Goal: Find contact information: Find contact information

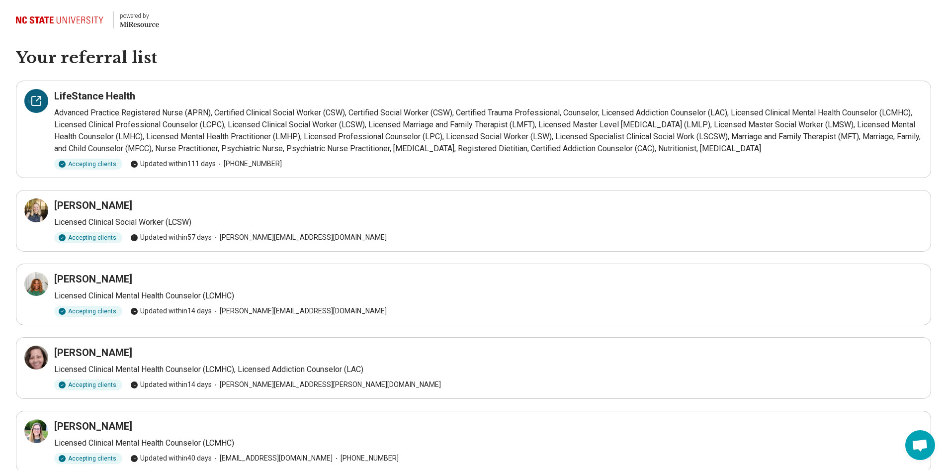
click at [38, 99] on icon at bounding box center [38, 98] width 4 height 4
click at [34, 211] on icon at bounding box center [36, 210] width 12 height 12
click at [35, 282] on icon at bounding box center [36, 284] width 12 height 12
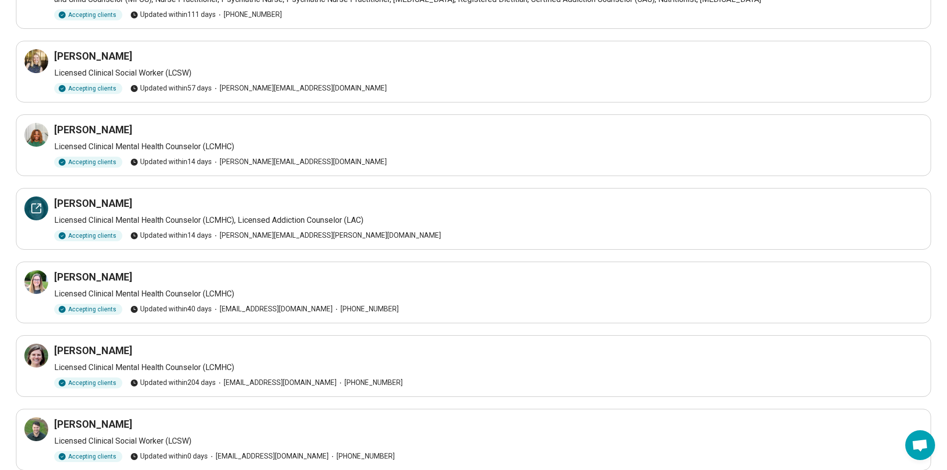
click at [37, 212] on icon at bounding box center [36, 208] width 9 height 9
click at [35, 276] on icon at bounding box center [36, 282] width 12 height 12
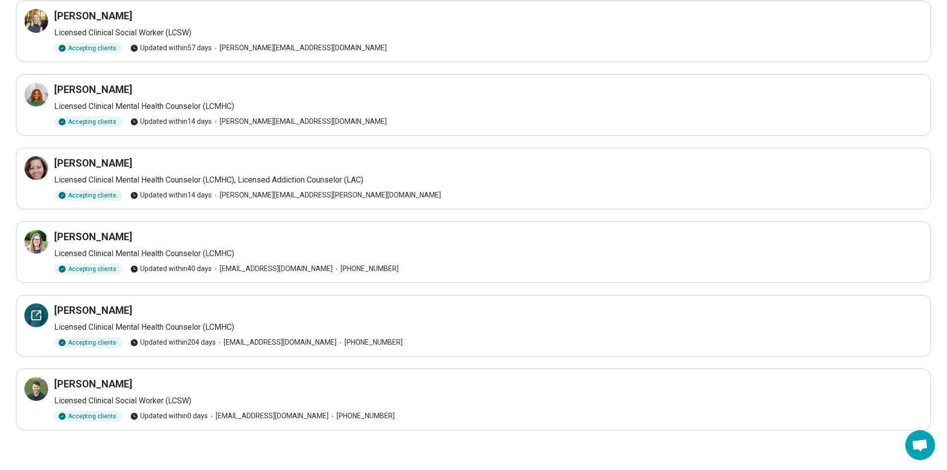
click at [36, 309] on icon at bounding box center [36, 315] width 12 height 12
click at [38, 389] on icon at bounding box center [36, 389] width 12 height 12
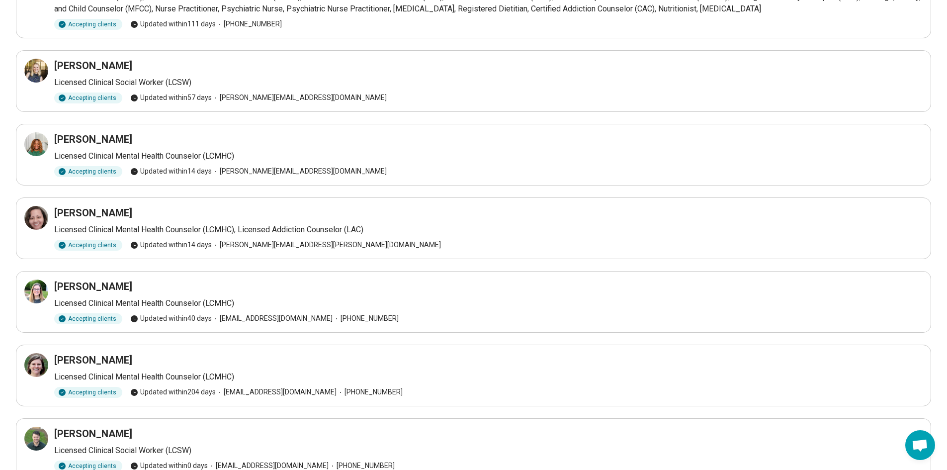
scroll to position [0, 0]
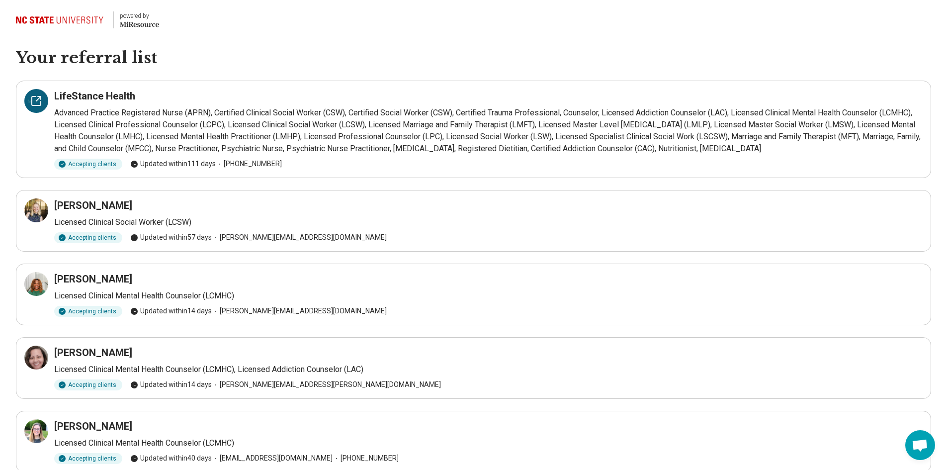
click at [39, 101] on icon at bounding box center [36, 101] width 12 height 12
click at [33, 100] on icon at bounding box center [36, 101] width 12 height 12
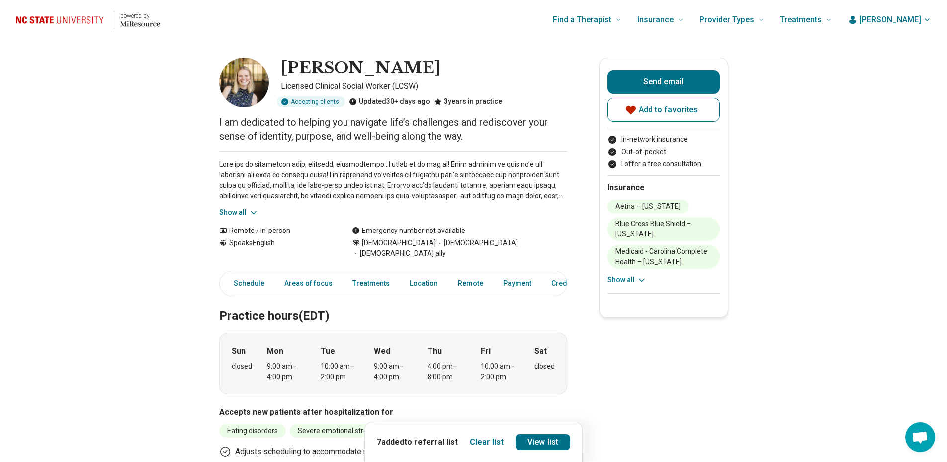
click at [250, 212] on icon at bounding box center [253, 213] width 10 height 10
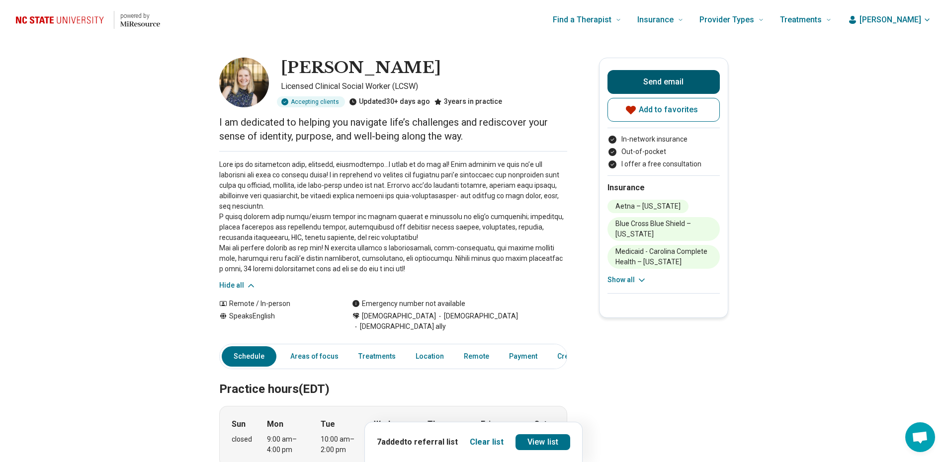
click at [702, 80] on button "Send email" at bounding box center [663, 82] width 112 height 24
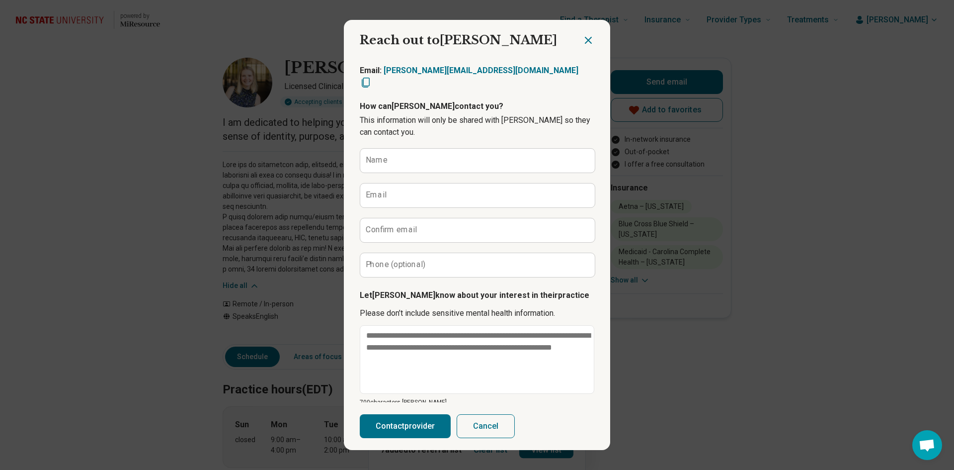
click at [583, 36] on icon "Close dialog" at bounding box center [588, 40] width 12 height 12
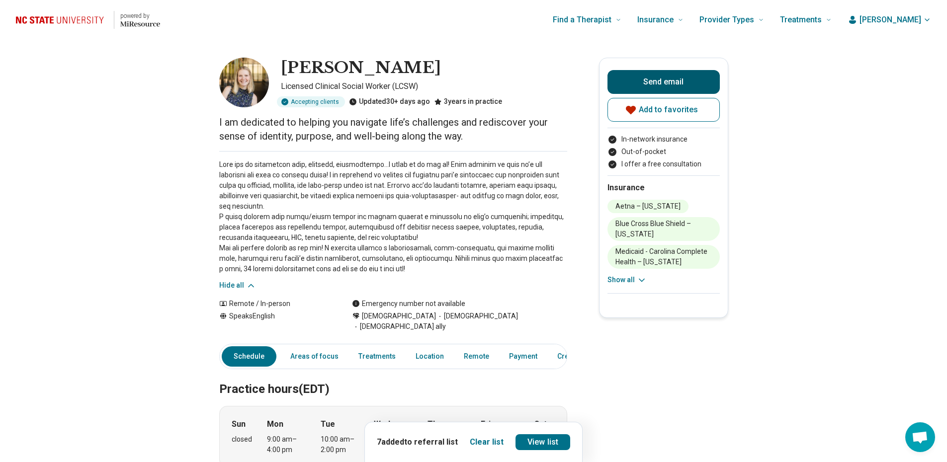
click at [666, 81] on button "Send email" at bounding box center [663, 82] width 112 height 24
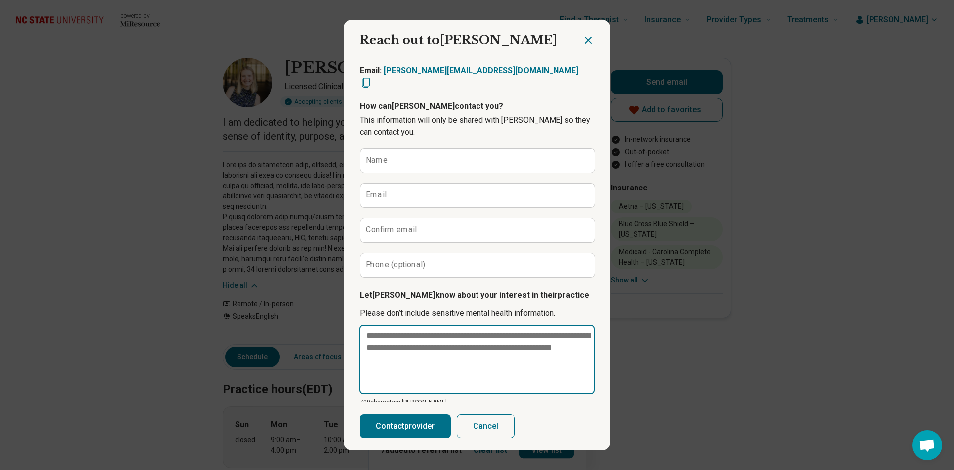
click at [433, 336] on textarea at bounding box center [477, 360] width 236 height 70
click at [372, 77] on icon "Copy email" at bounding box center [366, 83] width 12 height 12
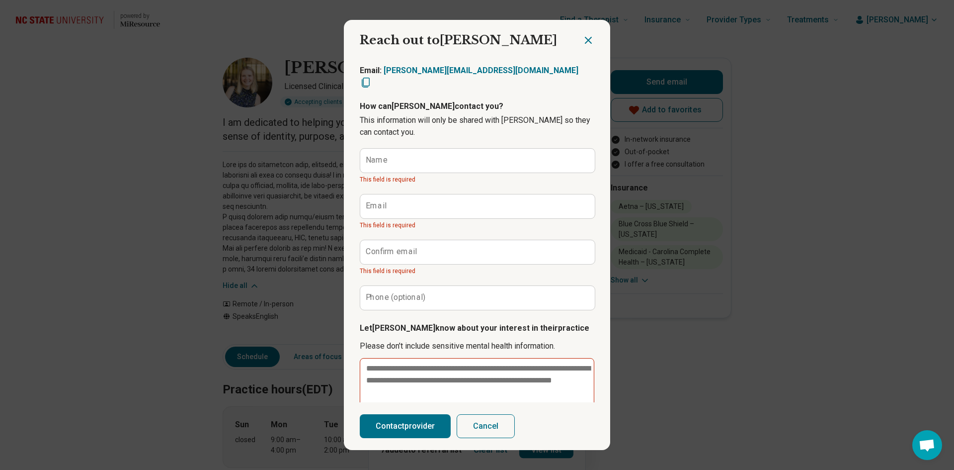
click at [582, 42] on icon "Close dialog" at bounding box center [588, 40] width 12 height 12
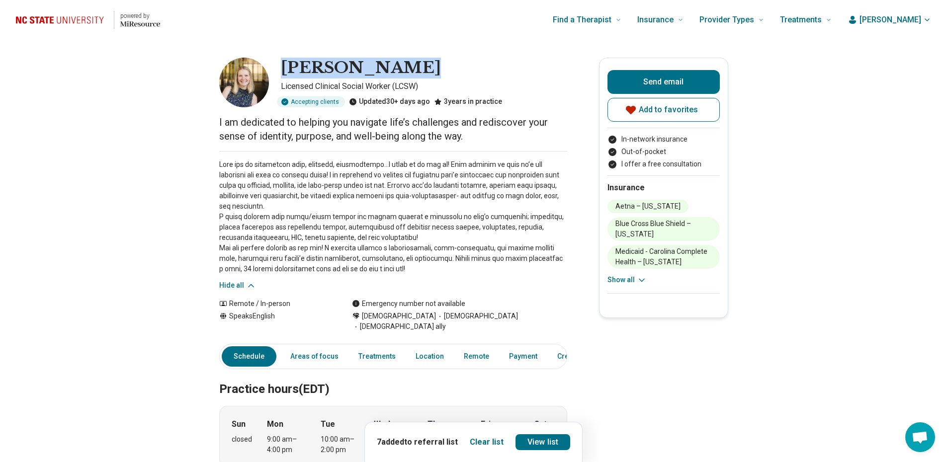
drag, startPoint x: 284, startPoint y: 68, endPoint x: 408, endPoint y: 75, distance: 124.4
click at [408, 75] on div "Jessica Stutz Licensed Clinical Social Worker (LCSW) Accepting clients Updated …" at bounding box center [393, 83] width 348 height 50
copy h1 "Jessica Stutz"
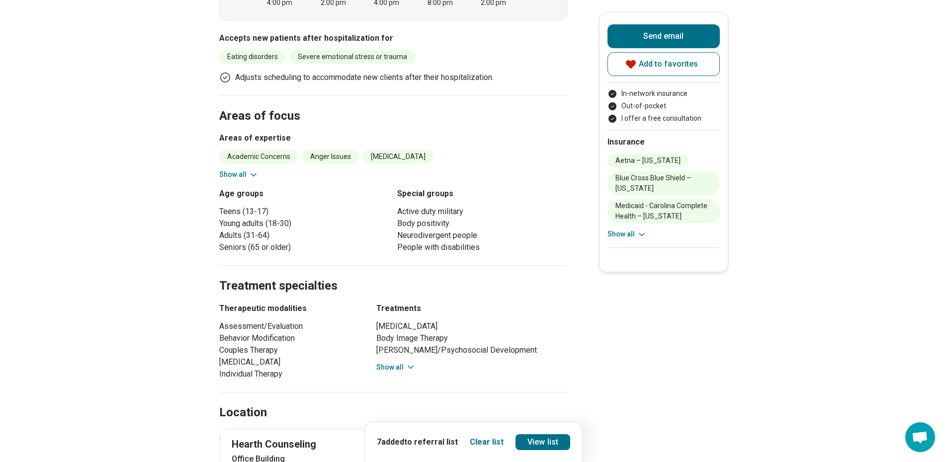
scroll to position [646, 0]
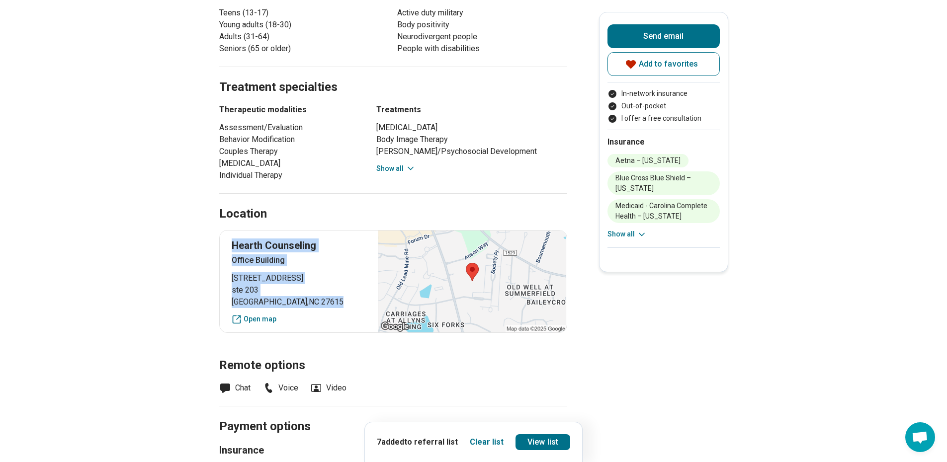
drag, startPoint x: 234, startPoint y: 234, endPoint x: 320, endPoint y: 294, distance: 105.3
click at [320, 294] on div "Hearth Counseling Office Building 8392 Six Forks Road ste 203 Raleigh , NC 2761…" at bounding box center [393, 281] width 348 height 103
copy div "Hearth Counseling Office Building 8392 Six Forks Road ste 203 Raleigh , NC 27615"
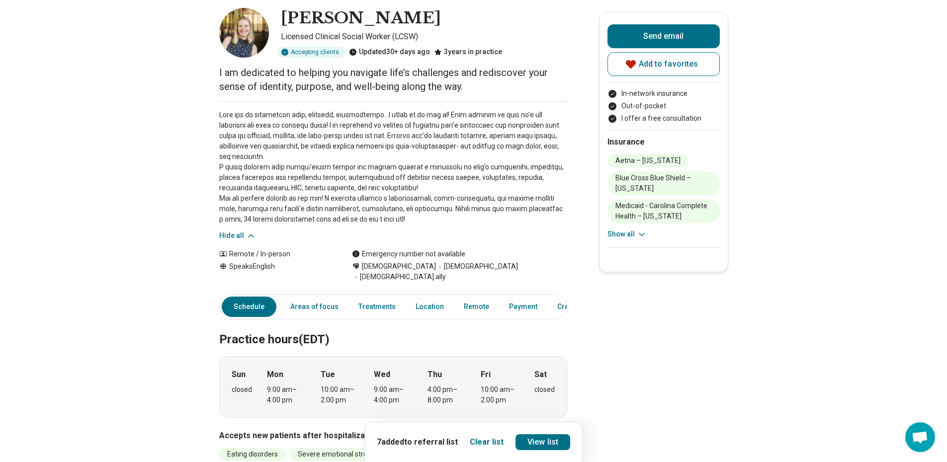
scroll to position [0, 0]
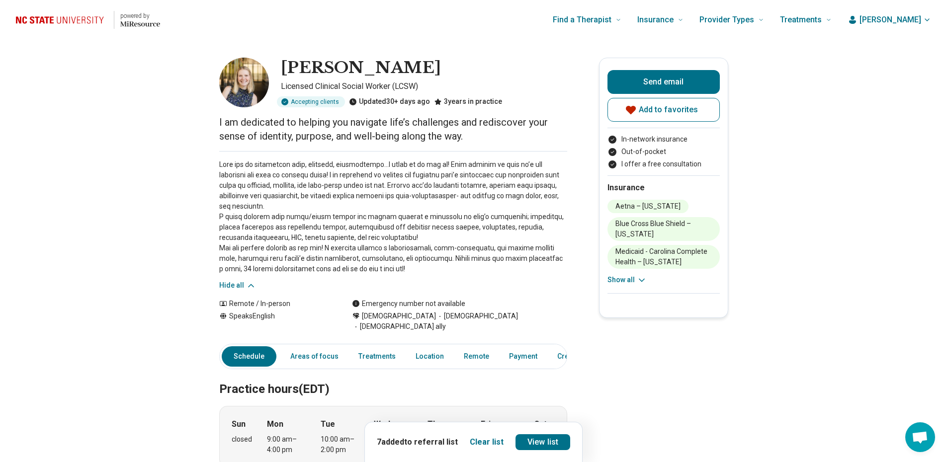
click at [371, 84] on p "Licensed Clinical Social Worker (LCSW)" at bounding box center [424, 87] width 286 height 12
click at [376, 65] on h1 "Jessica Stutz" at bounding box center [361, 68] width 160 height 21
click at [675, 77] on button "Send email" at bounding box center [663, 82] width 112 height 24
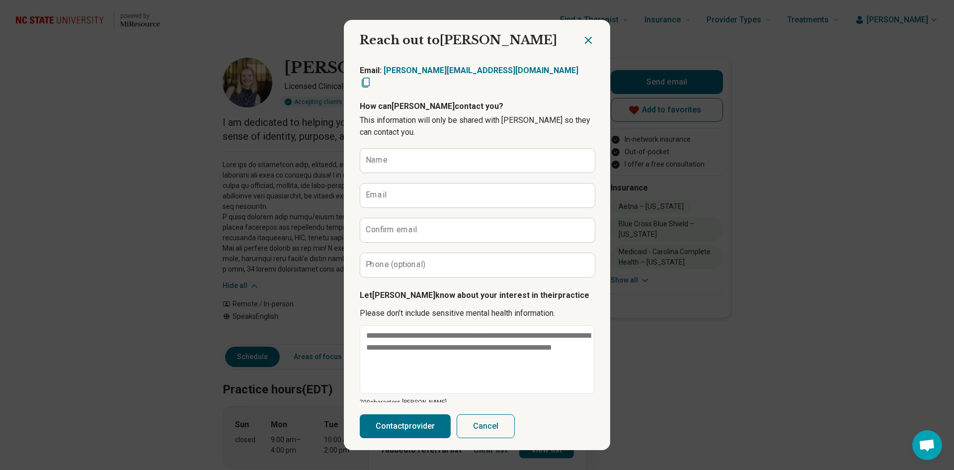
click at [372, 77] on icon "Copy email" at bounding box center [366, 83] width 12 height 12
type textarea "*"
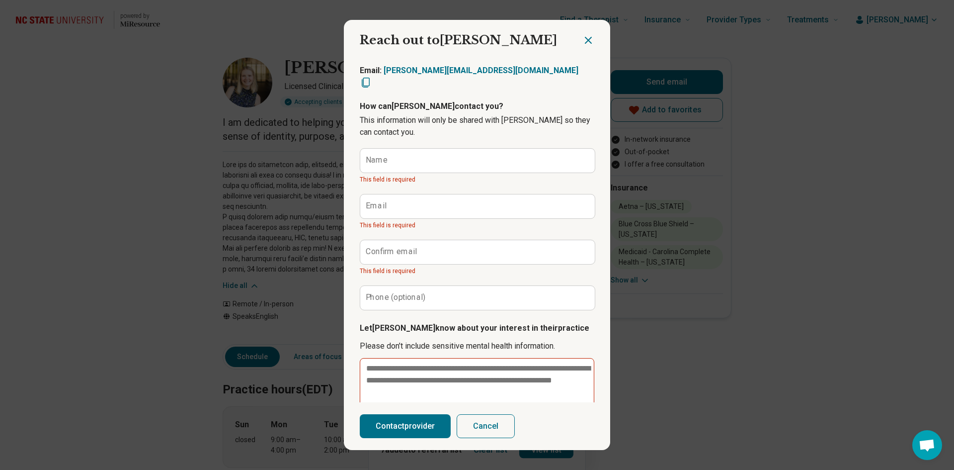
click at [585, 42] on icon "Close dialog" at bounding box center [588, 40] width 12 height 12
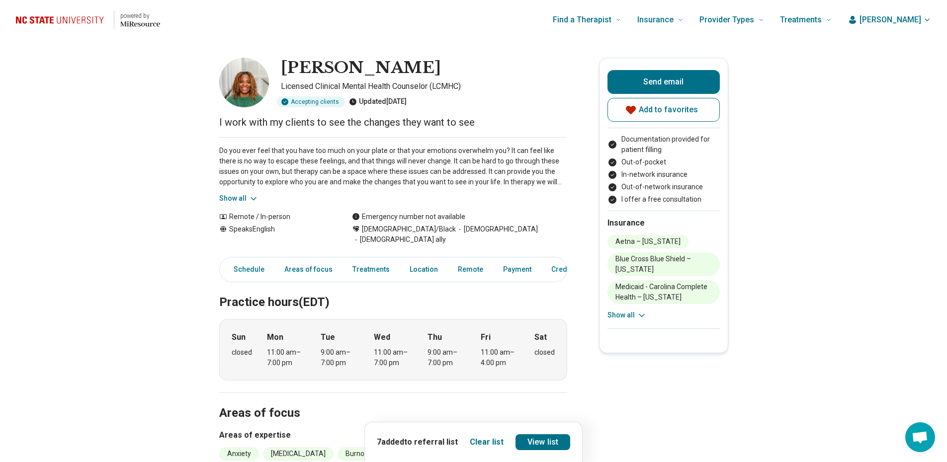
click at [243, 195] on button "Show all" at bounding box center [238, 198] width 39 height 10
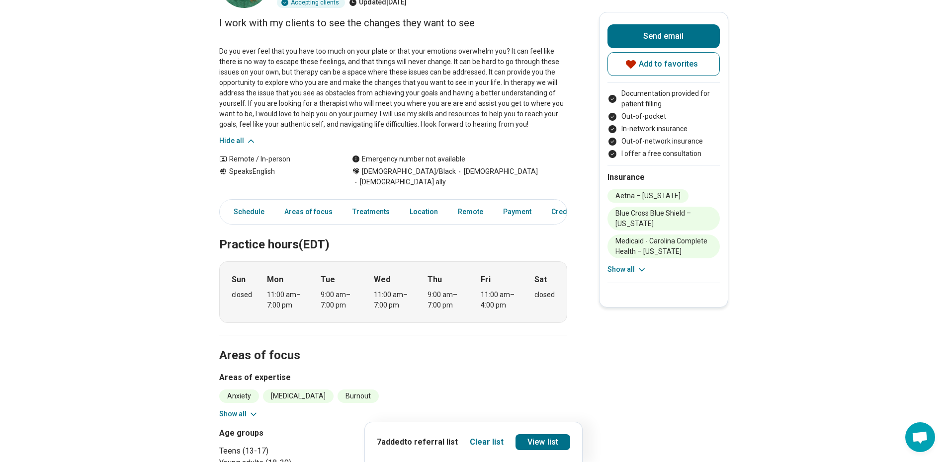
scroll to position [199, 0]
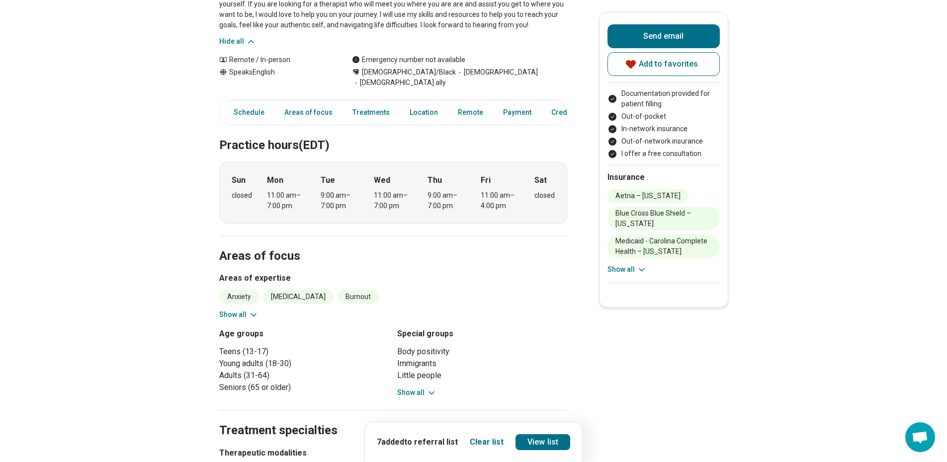
click at [240, 310] on button "Show all" at bounding box center [238, 315] width 39 height 10
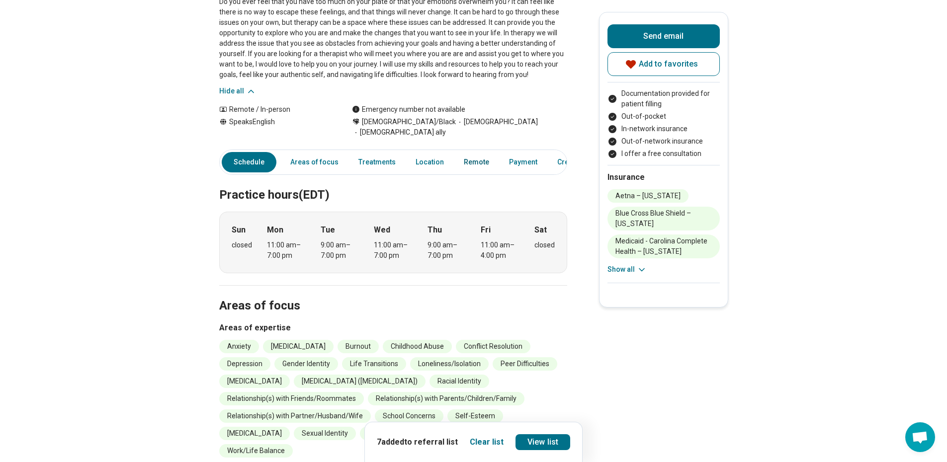
scroll to position [0, 0]
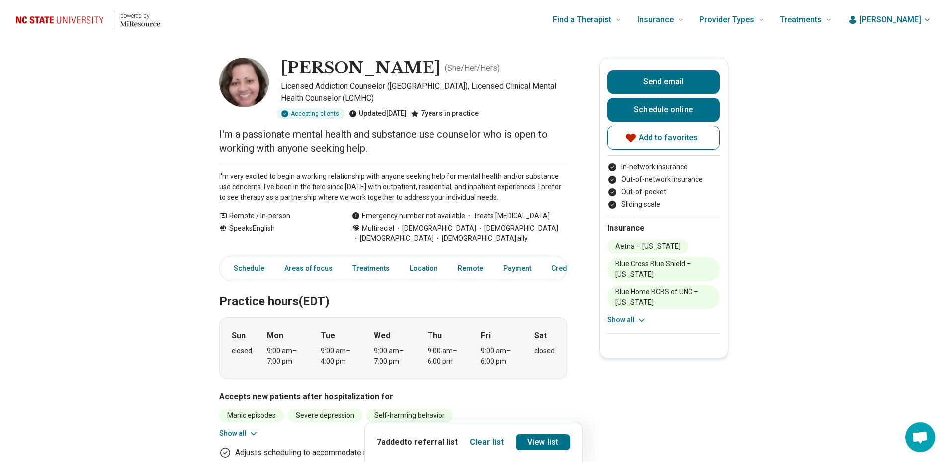
scroll to position [99, 0]
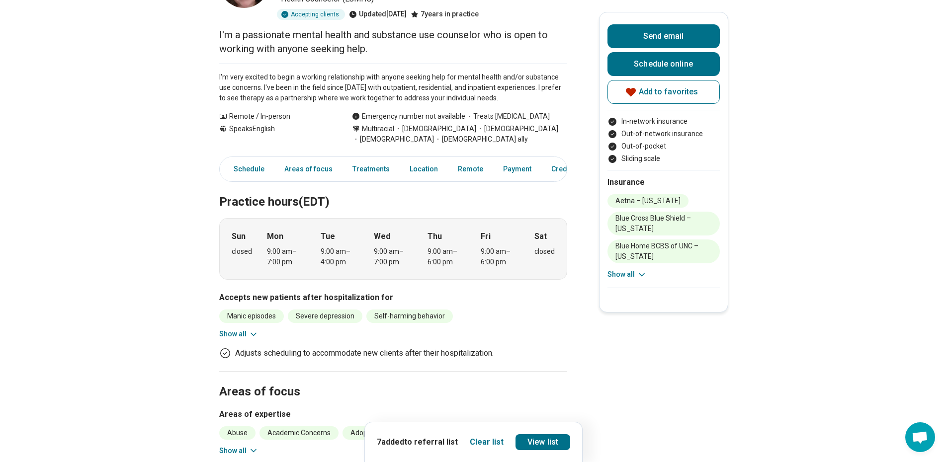
click at [434, 134] on span "[DEMOGRAPHIC_DATA]" at bounding box center [393, 139] width 82 height 10
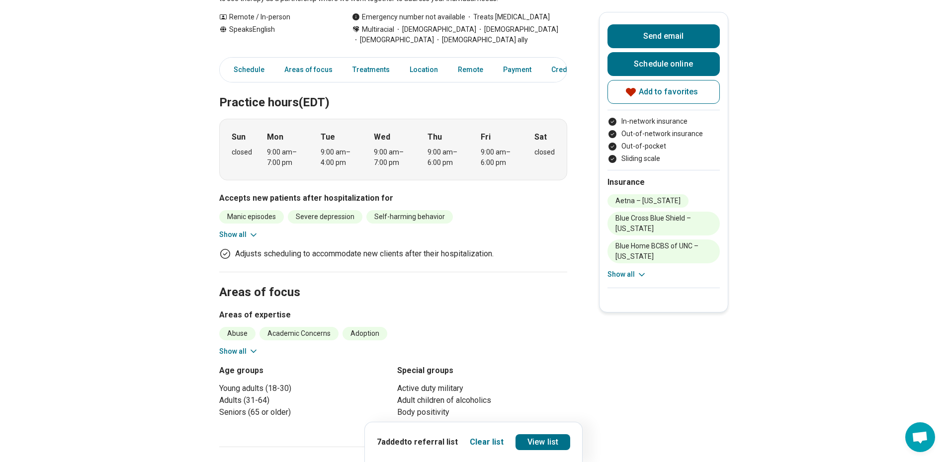
click at [247, 230] on button "Show all" at bounding box center [238, 235] width 39 height 10
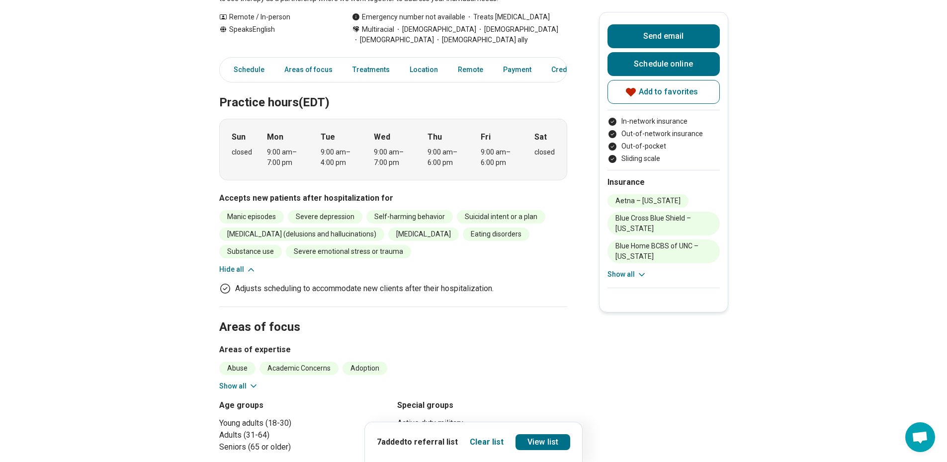
click at [228, 388] on button "Show all" at bounding box center [238, 386] width 39 height 10
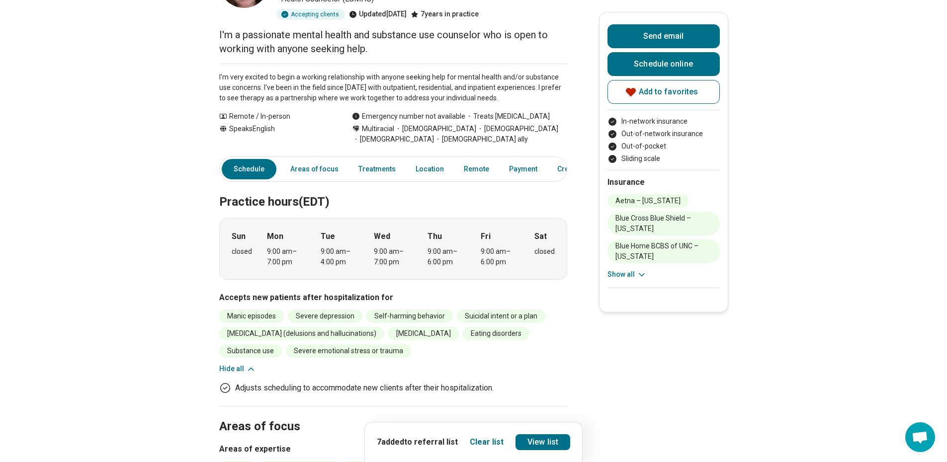
scroll to position [0, 0]
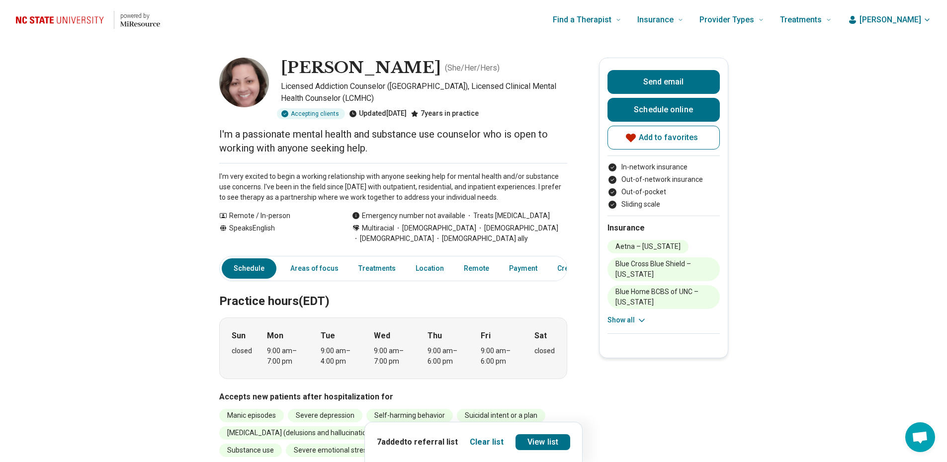
click at [684, 81] on button "Send email" at bounding box center [663, 82] width 112 height 24
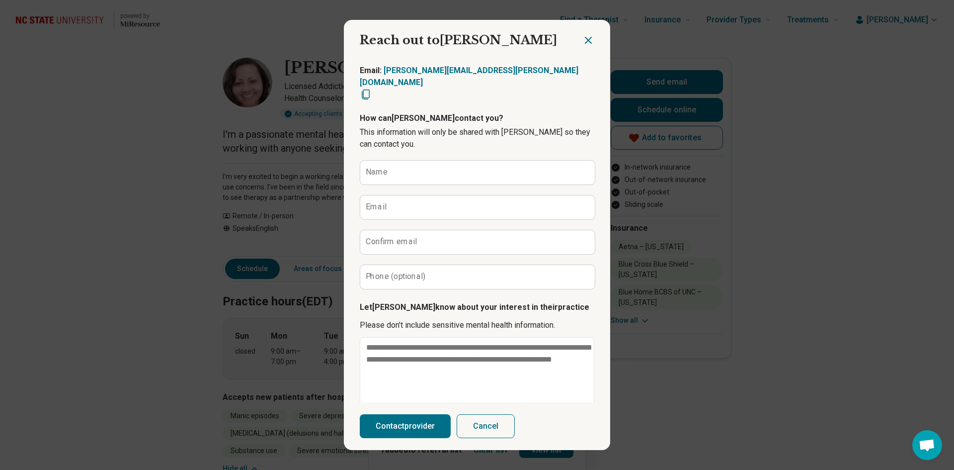
click at [372, 88] on icon "Copy email" at bounding box center [366, 94] width 12 height 12
type textarea "*"
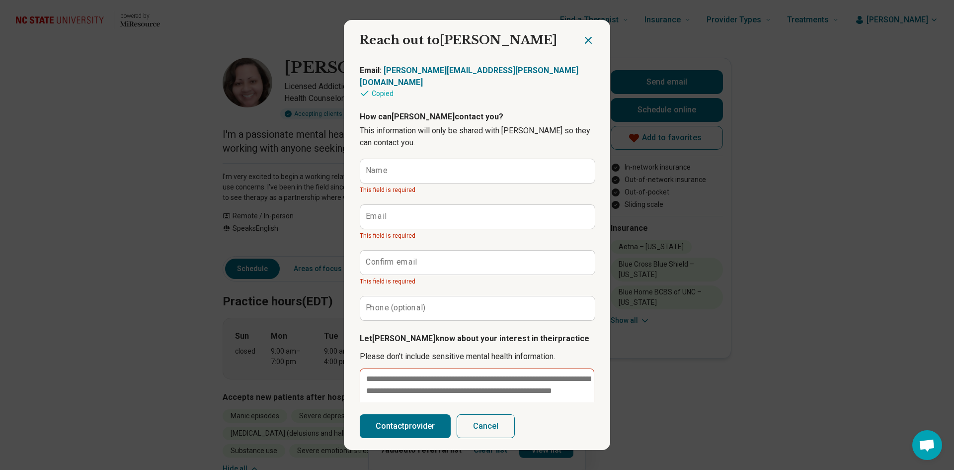
click at [588, 37] on icon "Close dialog" at bounding box center [588, 40] width 12 height 12
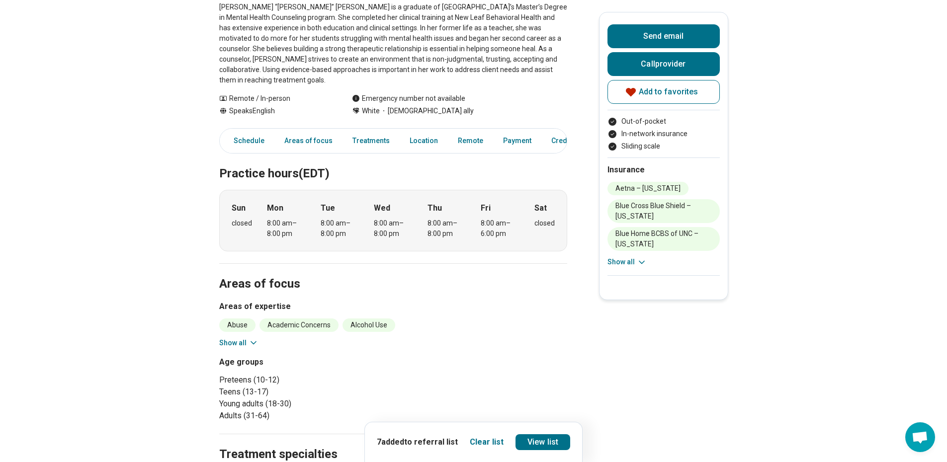
scroll to position [298, 0]
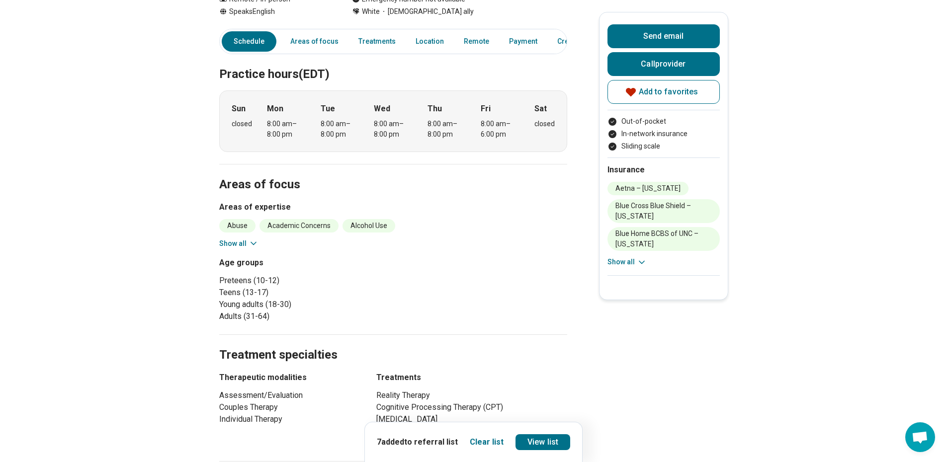
click at [240, 239] on button "Show all" at bounding box center [238, 244] width 39 height 10
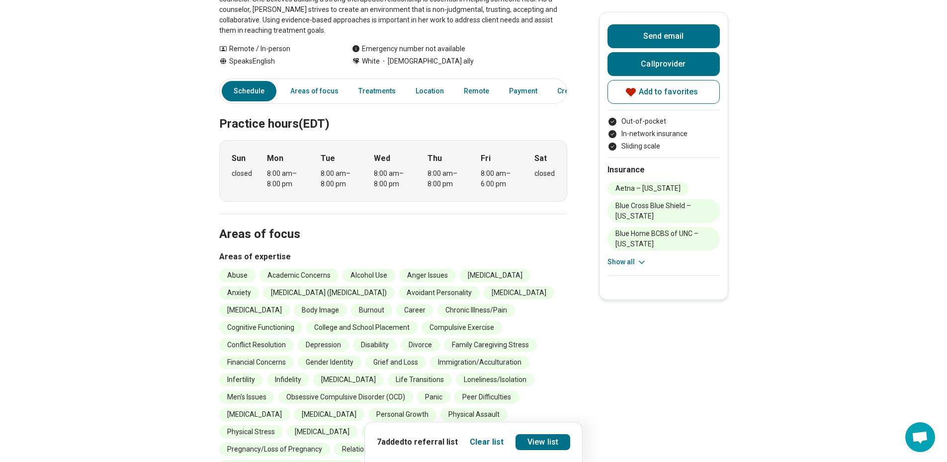
scroll to position [0, 0]
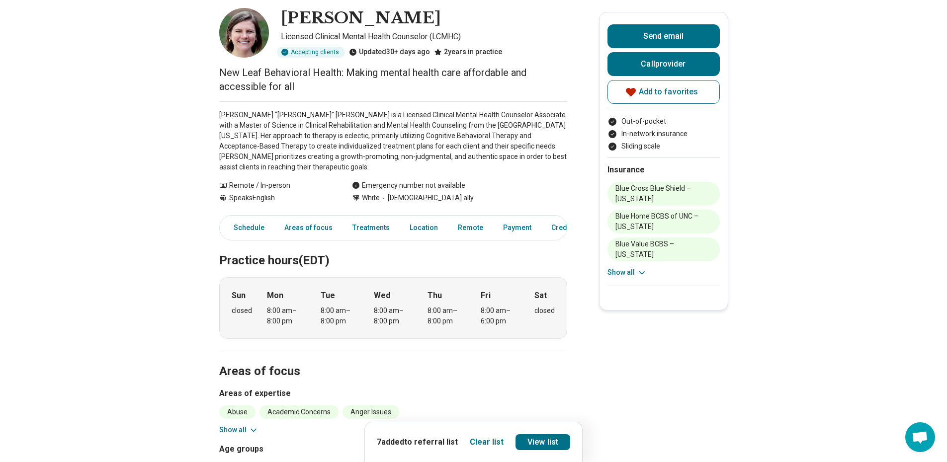
scroll to position [199, 0]
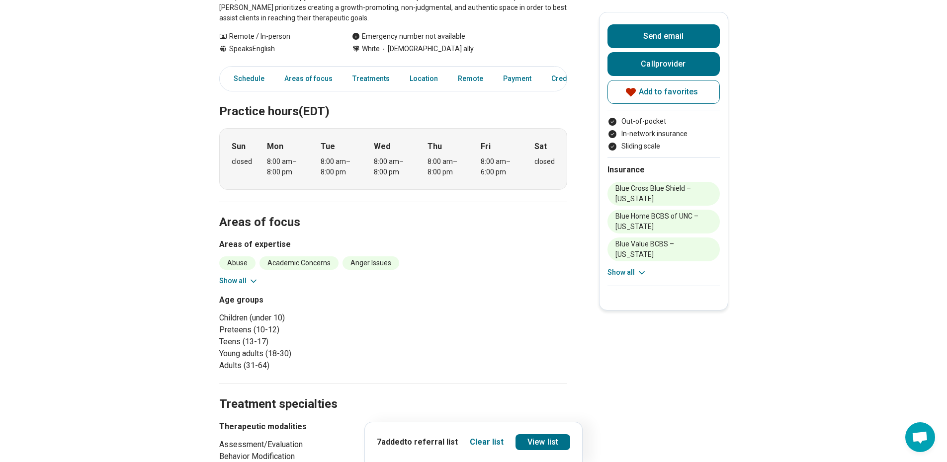
click at [245, 281] on button "Show all" at bounding box center [238, 281] width 39 height 10
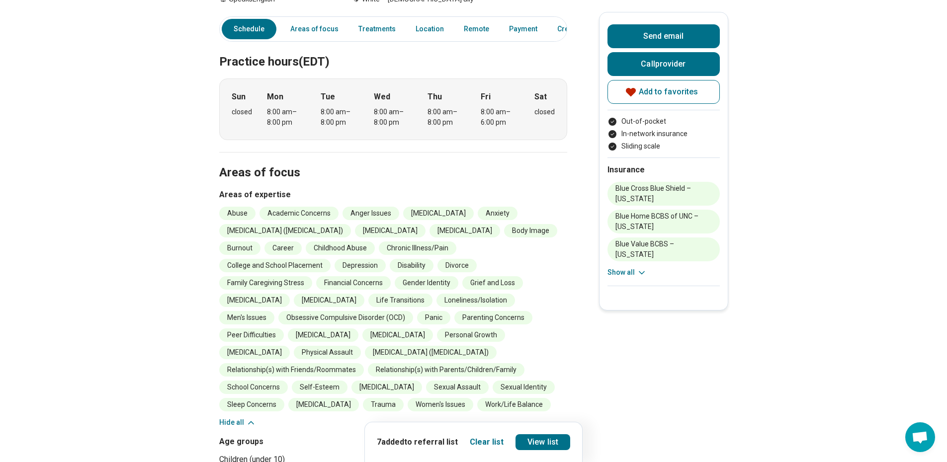
scroll to position [0, 0]
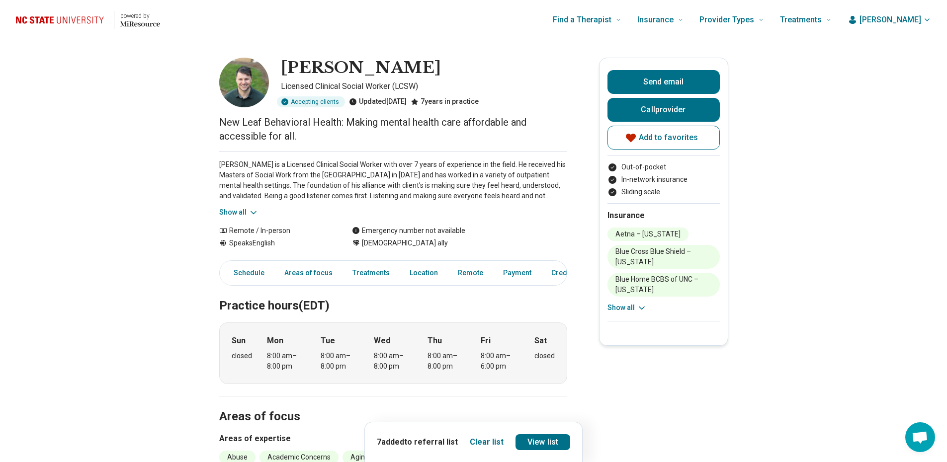
click at [240, 215] on button "Show all" at bounding box center [238, 212] width 39 height 10
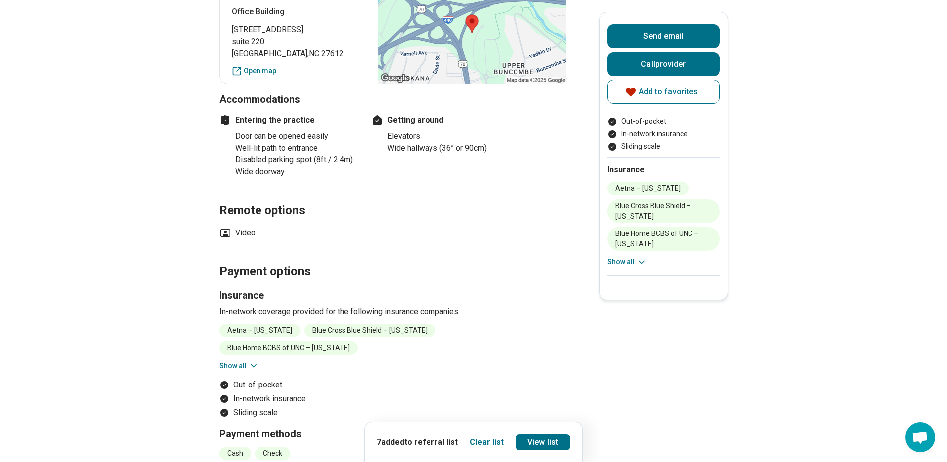
scroll to position [944, 0]
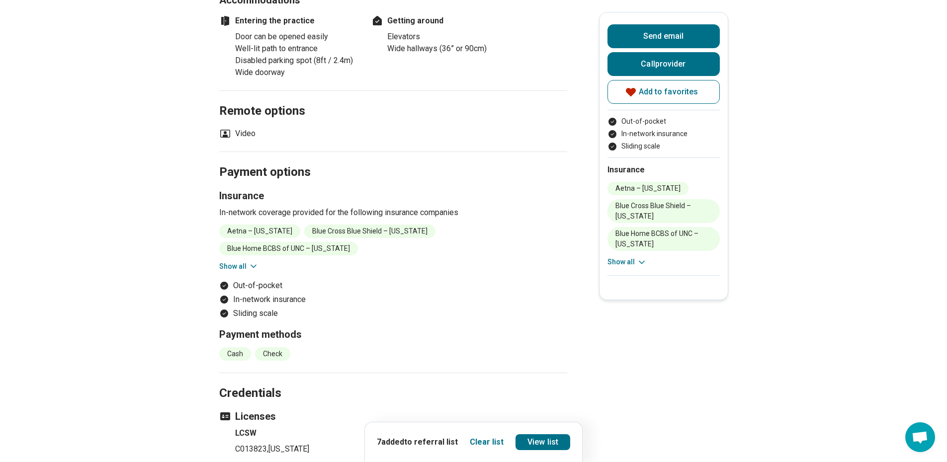
click at [252, 265] on icon at bounding box center [253, 266] width 10 height 10
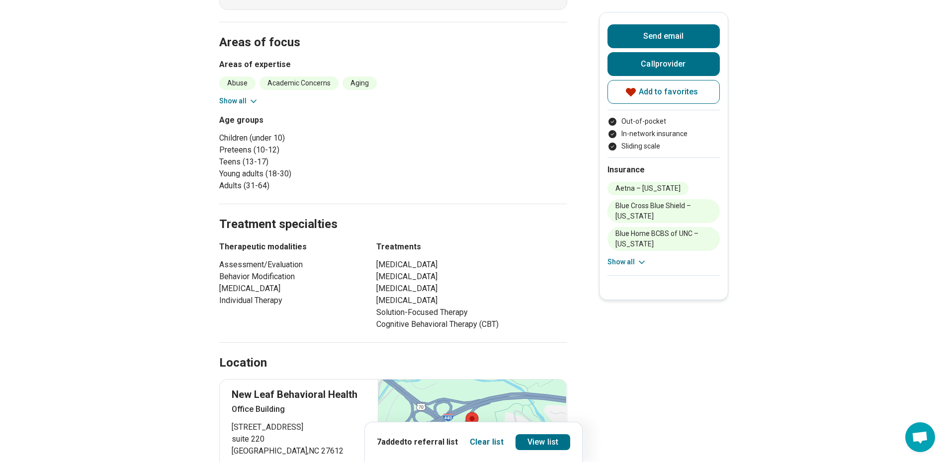
scroll to position [199, 0]
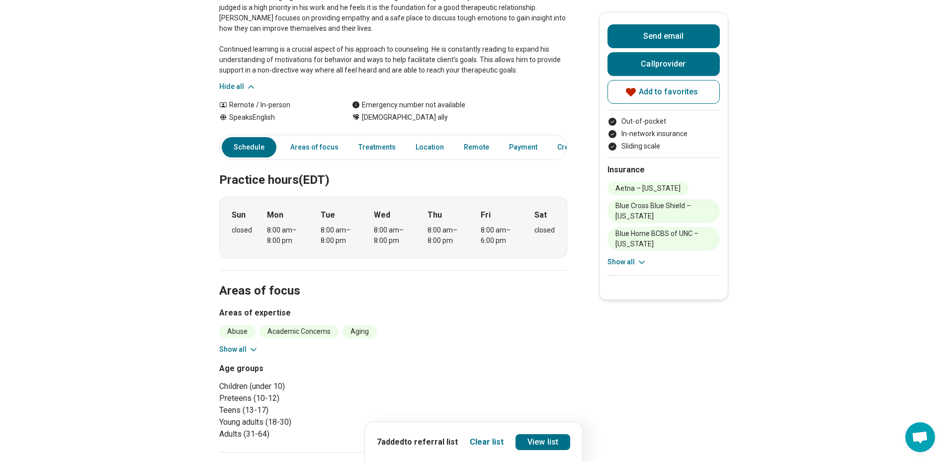
click at [249, 351] on button "Show all" at bounding box center [238, 349] width 39 height 10
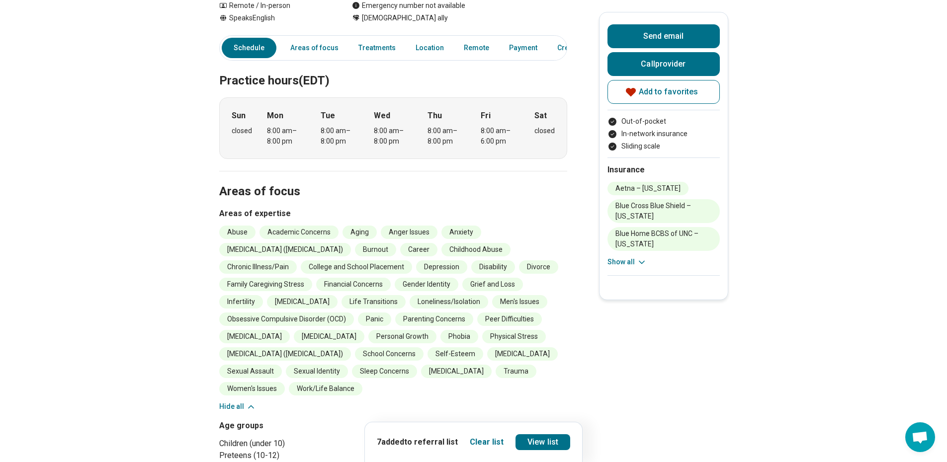
scroll to position [0, 0]
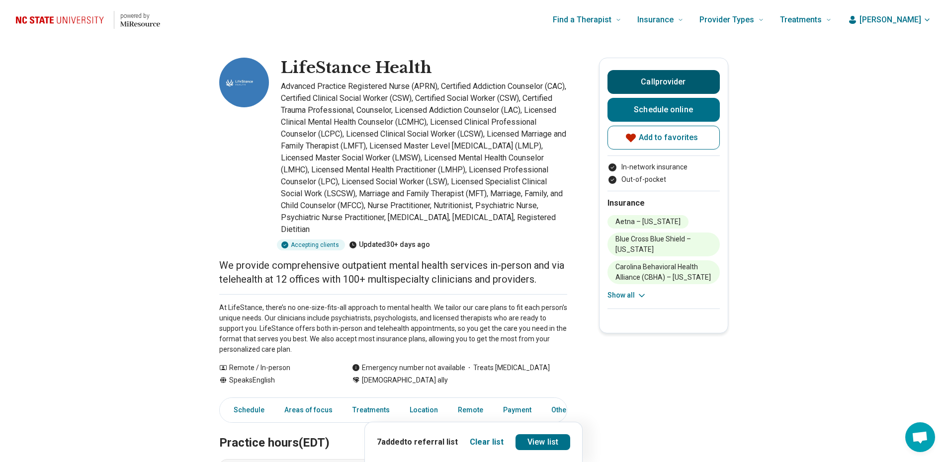
click at [661, 83] on button "Call provider" at bounding box center [663, 82] width 112 height 24
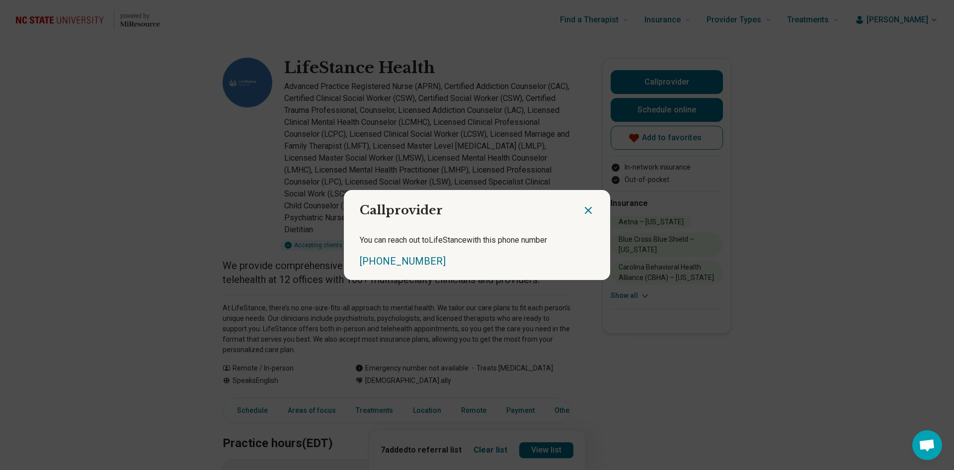
click at [588, 208] on icon "Close dialog" at bounding box center [588, 210] width 12 height 12
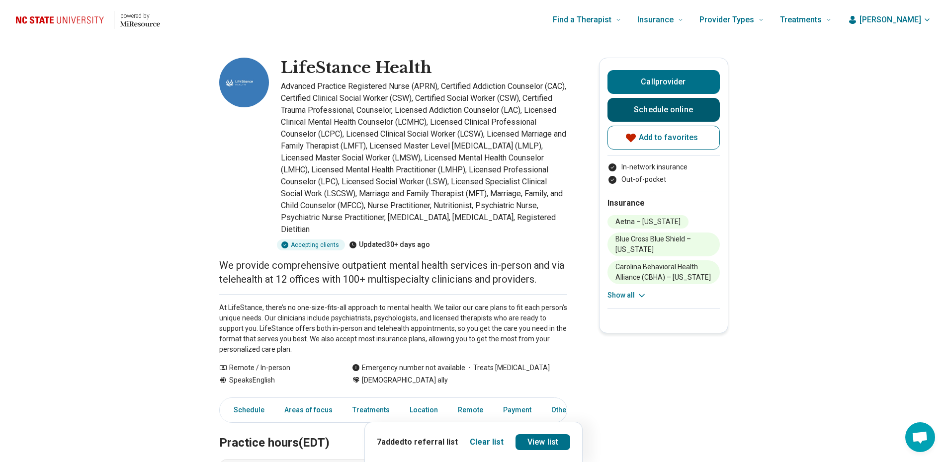
click at [663, 108] on link "Schedule online" at bounding box center [663, 110] width 112 height 24
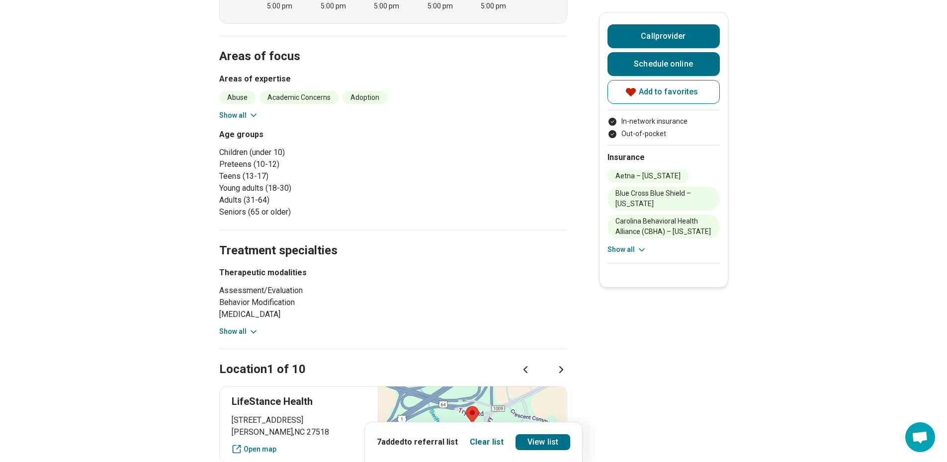
scroll to position [696, 0]
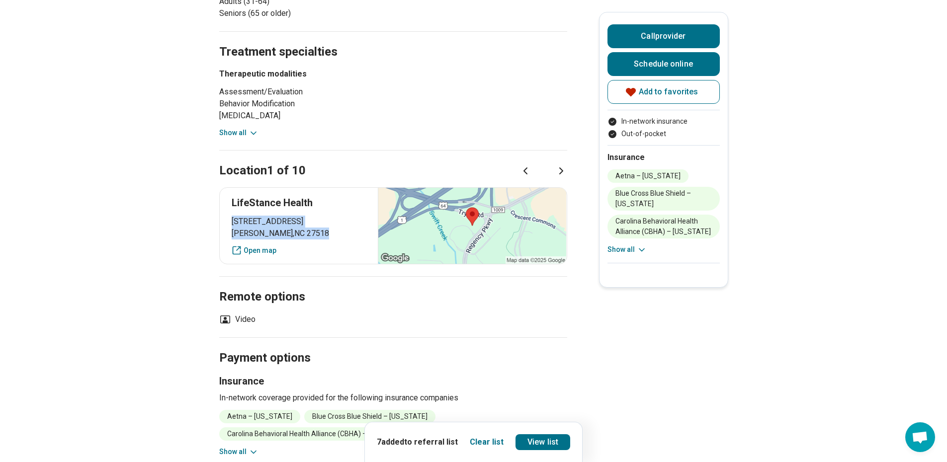
drag, startPoint x: 287, startPoint y: 238, endPoint x: 231, endPoint y: 225, distance: 57.1
click at [231, 225] on div "LifeStance Health [STREET_ADDRESS] Open map" at bounding box center [393, 225] width 348 height 77
copy p "2000 Regency Pkwy, Suite 255 Cary , NC 27518"
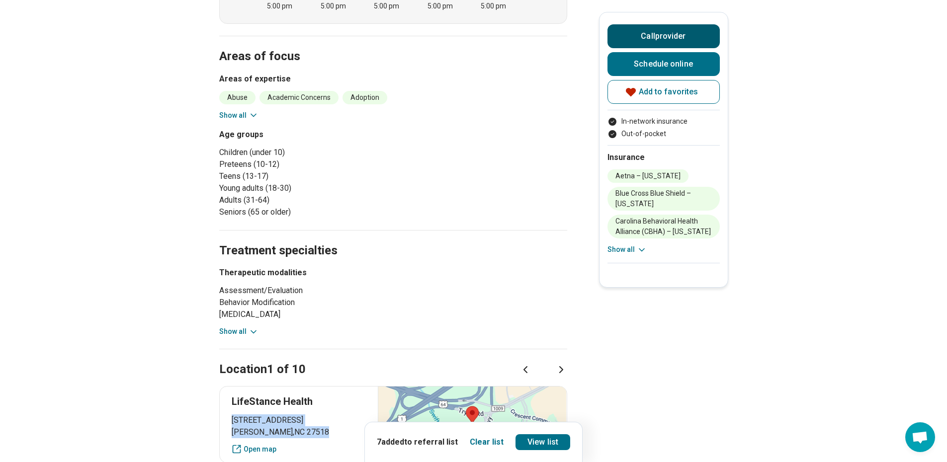
click at [646, 41] on button "Call provider" at bounding box center [663, 36] width 112 height 24
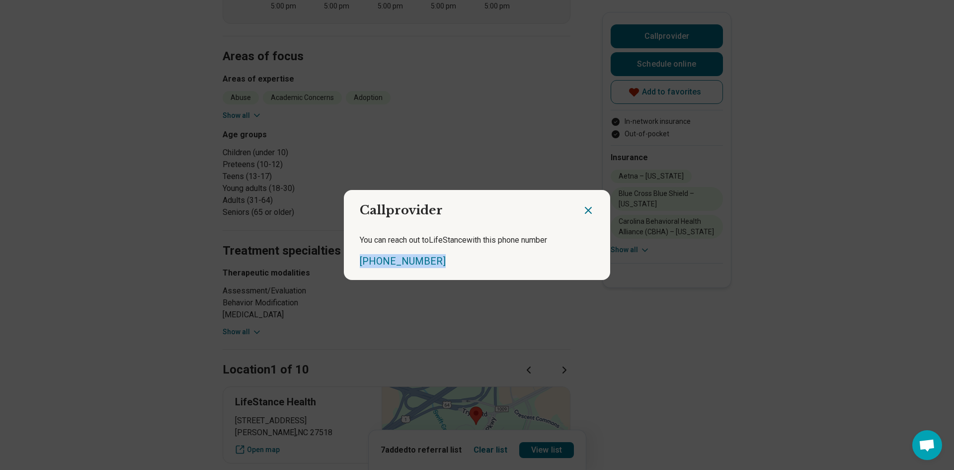
drag, startPoint x: 434, startPoint y: 258, endPoint x: 344, endPoint y: 265, distance: 90.2
click at [344, 265] on div "You can reach out to LifeStance with this phone number (704) 360-3637" at bounding box center [477, 251] width 266 height 58
copy link "(704) 360-3637"
click at [584, 207] on icon "Close dialog" at bounding box center [588, 210] width 12 height 12
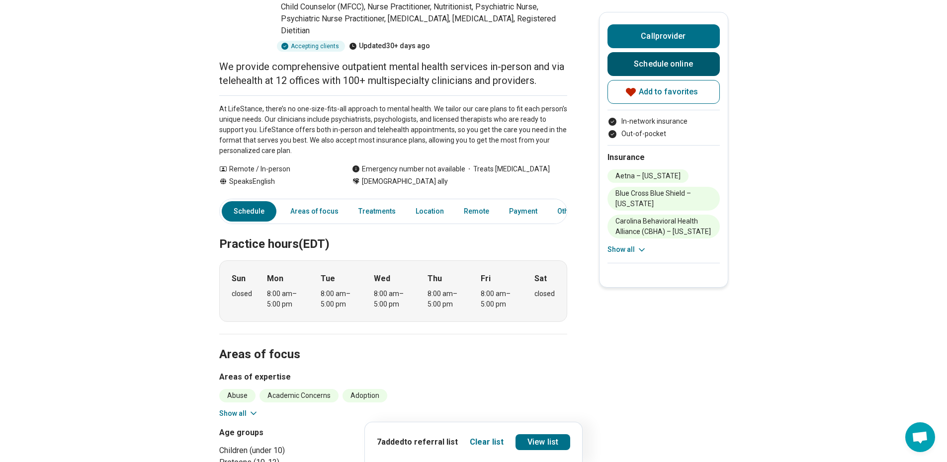
scroll to position [0, 0]
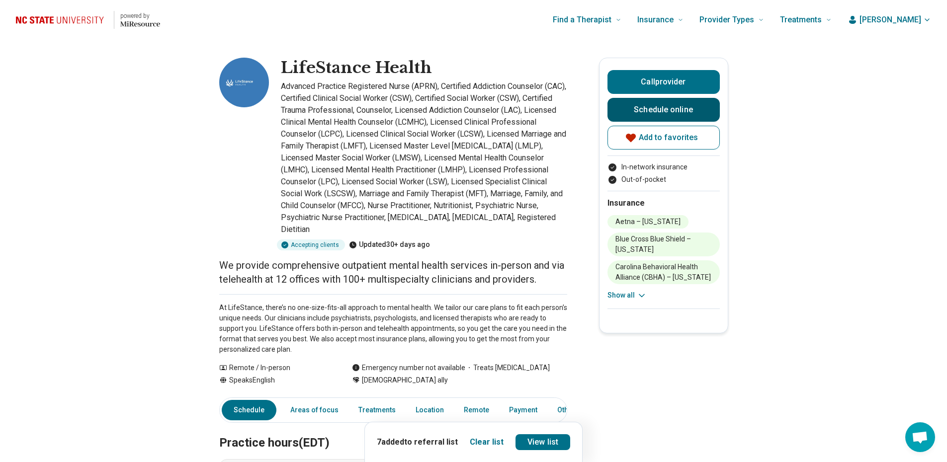
click at [655, 108] on link "Schedule online" at bounding box center [663, 110] width 112 height 24
